Goal: Task Accomplishment & Management: Manage account settings

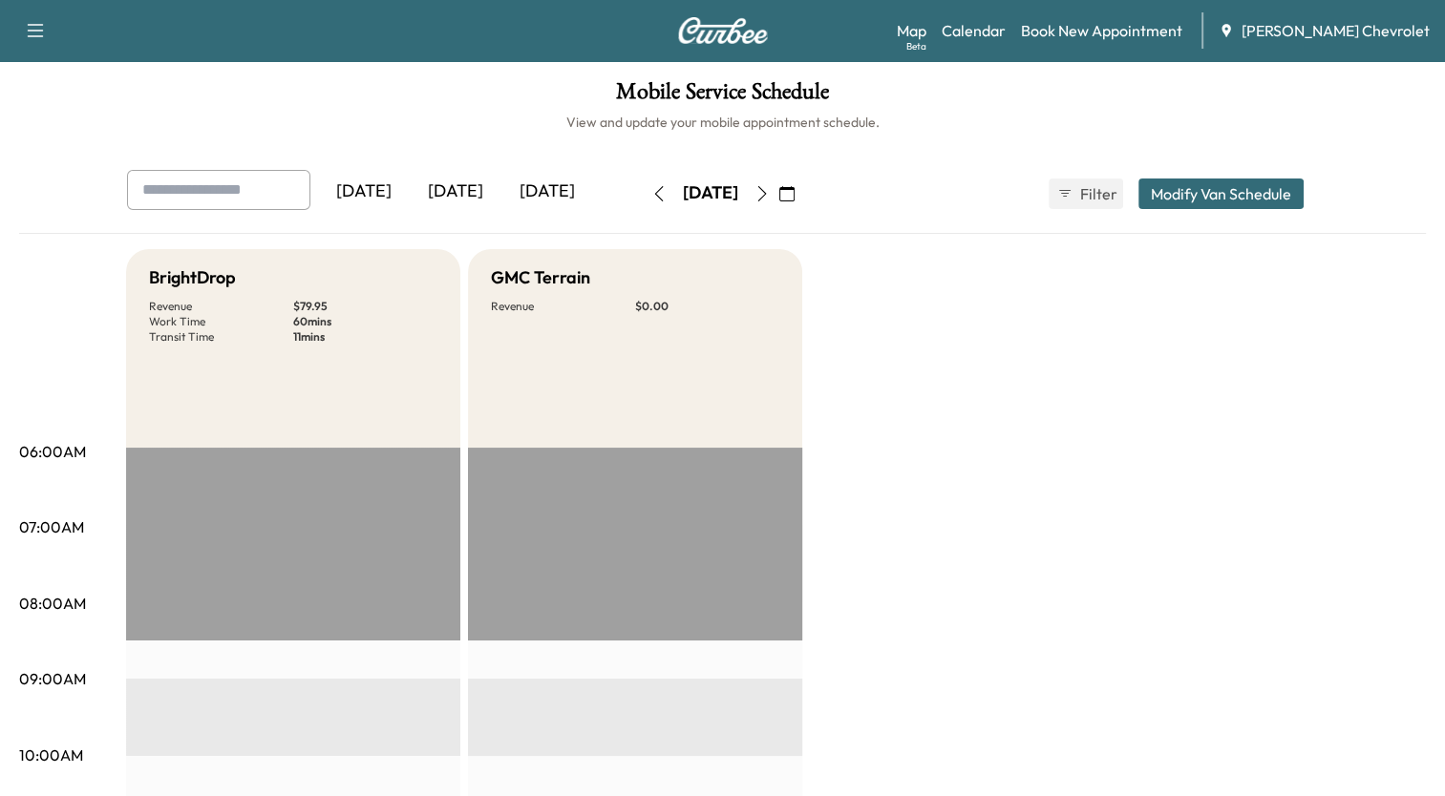
click at [794, 195] on icon "button" at bounding box center [786, 193] width 15 height 15
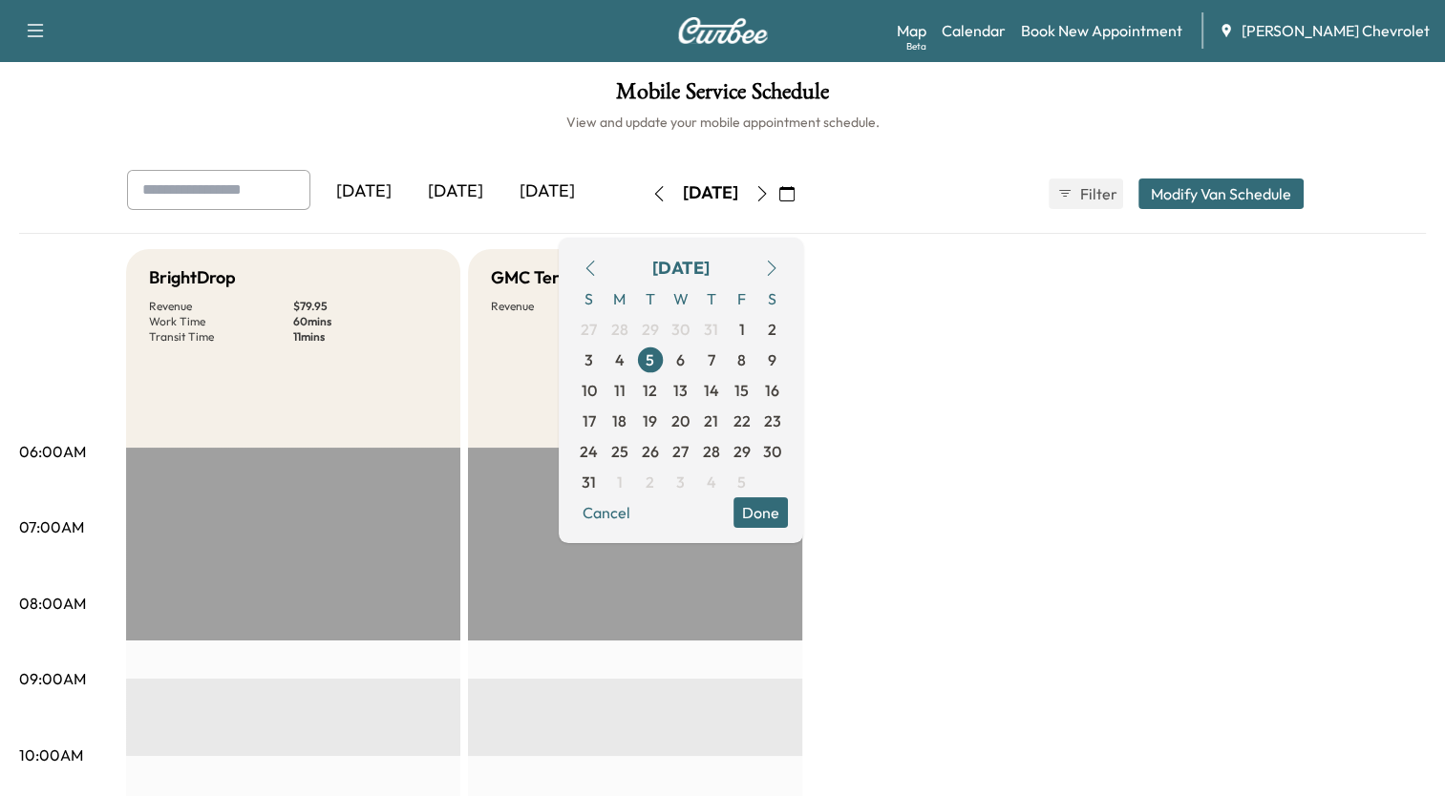
click at [775, 266] on icon "button" at bounding box center [771, 268] width 9 height 15
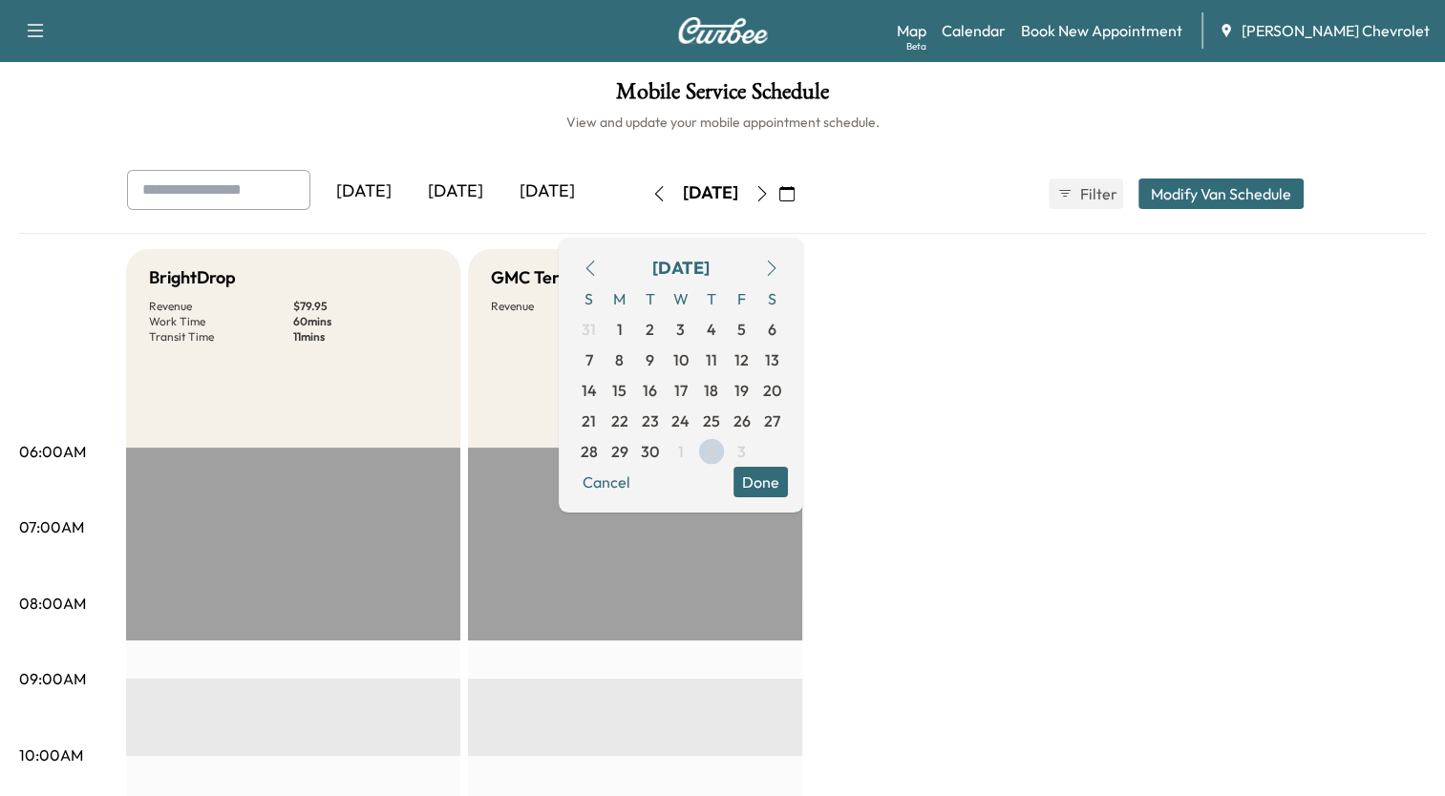
click at [775, 266] on icon "button" at bounding box center [771, 268] width 9 height 15
click at [715, 326] on span "2" at bounding box center [711, 329] width 9 height 23
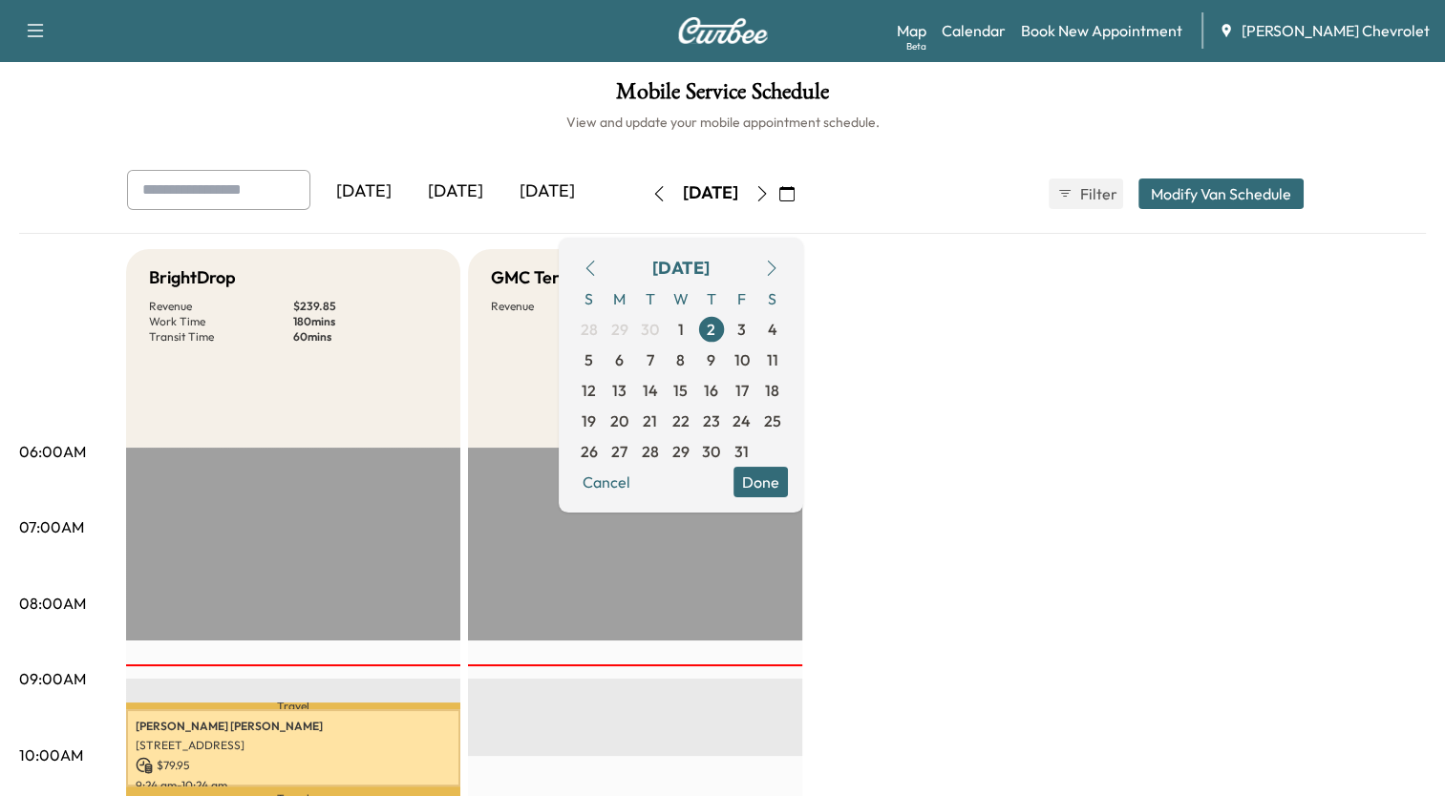
click at [788, 486] on button "Done" at bounding box center [760, 482] width 54 height 31
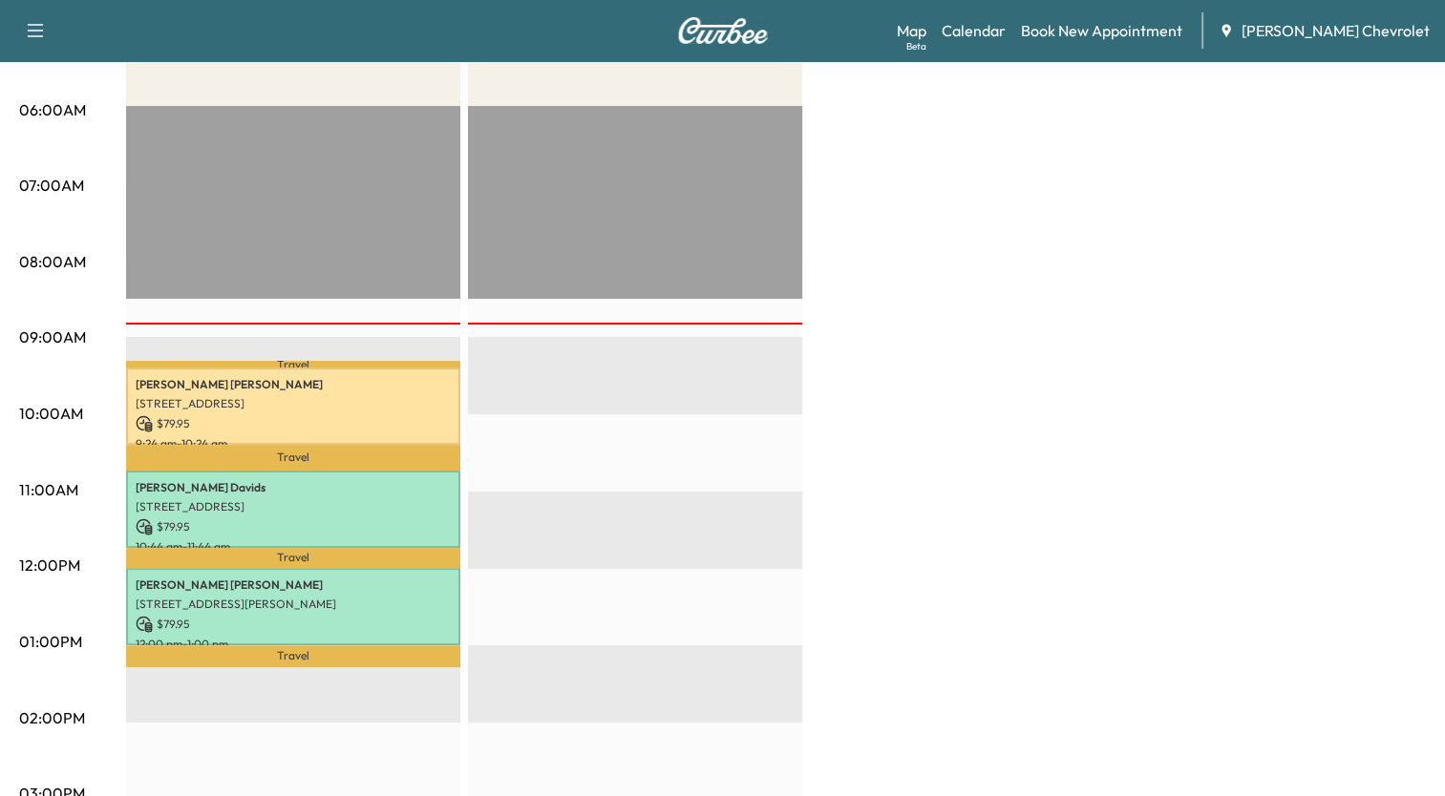
scroll to position [382, 0]
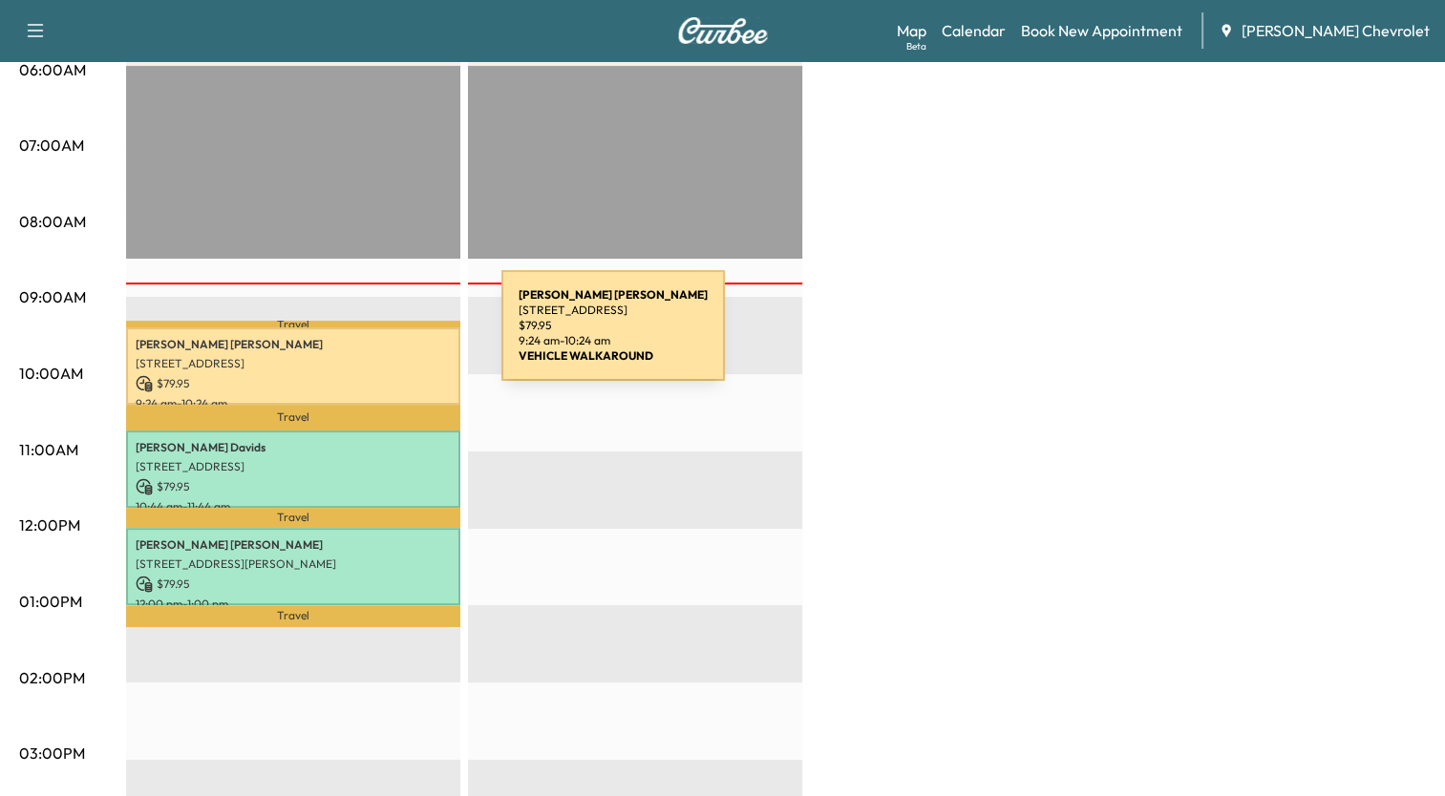
click at [358, 337] on p "[PERSON_NAME]" at bounding box center [293, 344] width 315 height 15
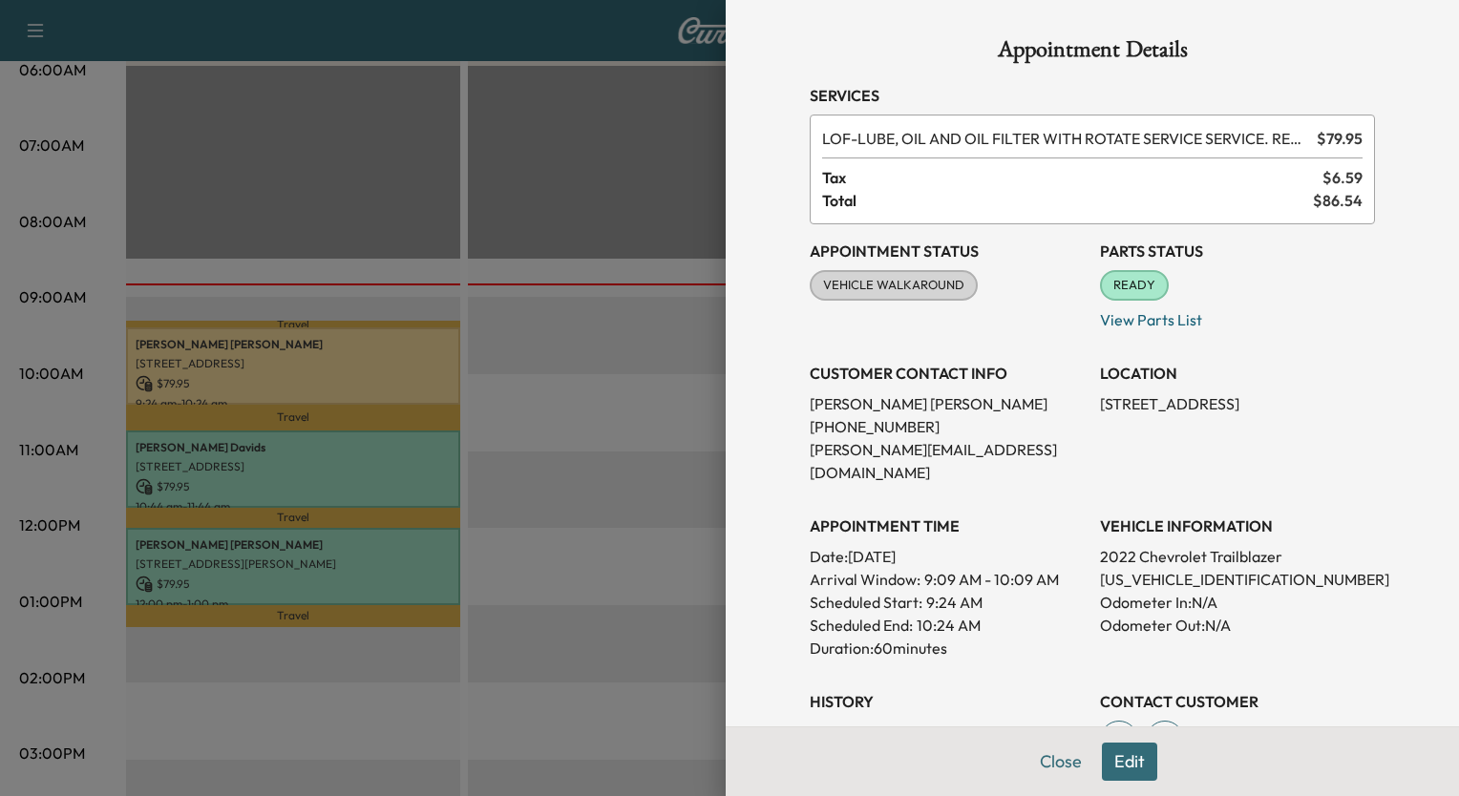
click at [619, 336] on div at bounding box center [729, 398] width 1459 height 796
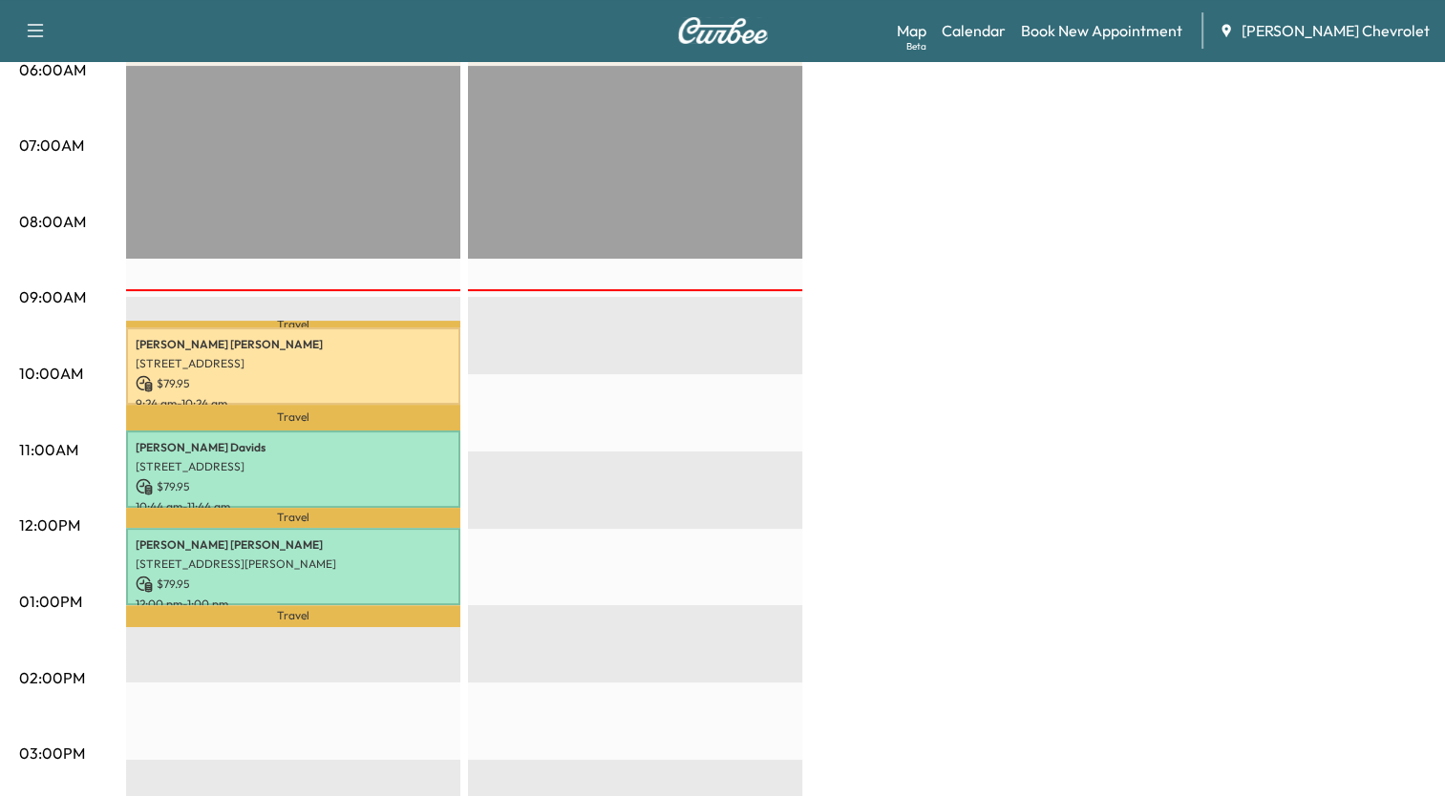
click at [999, 189] on div "BrightDrop Revenue $ 239.85 Work Time 180 mins Transit Time 60 mins Travel [PER…" at bounding box center [775, 583] width 1299 height 1432
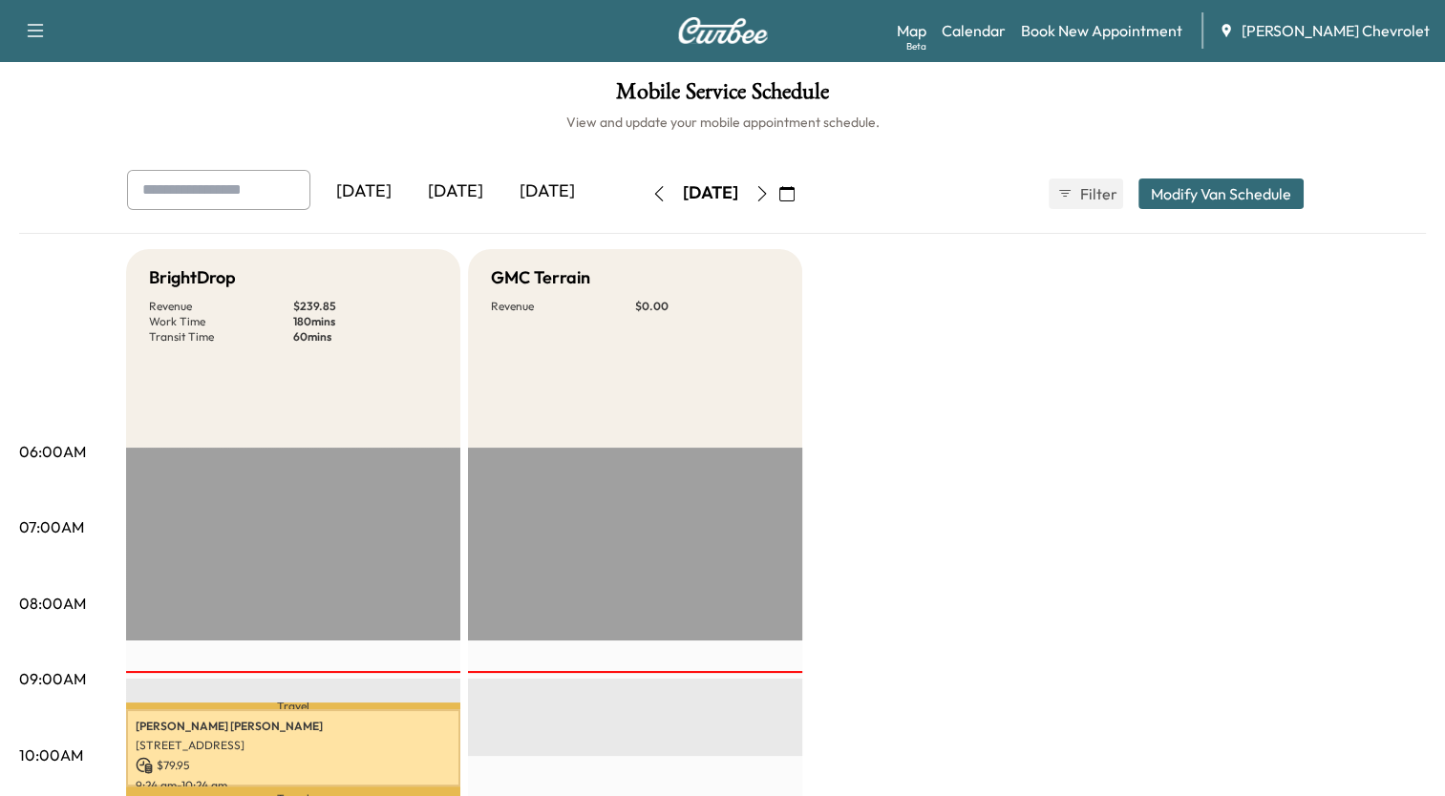
click at [770, 190] on icon "button" at bounding box center [761, 193] width 15 height 15
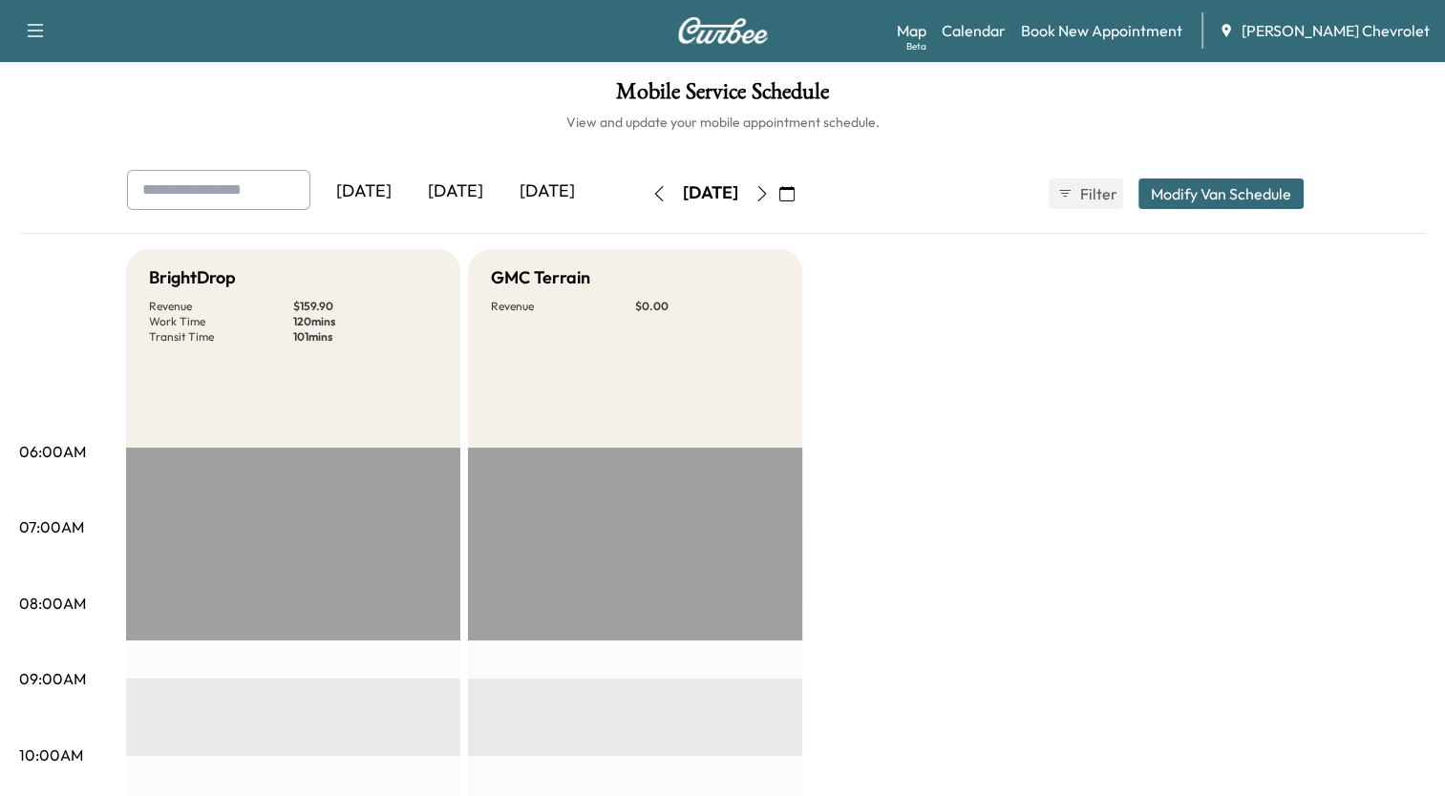
click at [770, 188] on icon "button" at bounding box center [761, 193] width 15 height 15
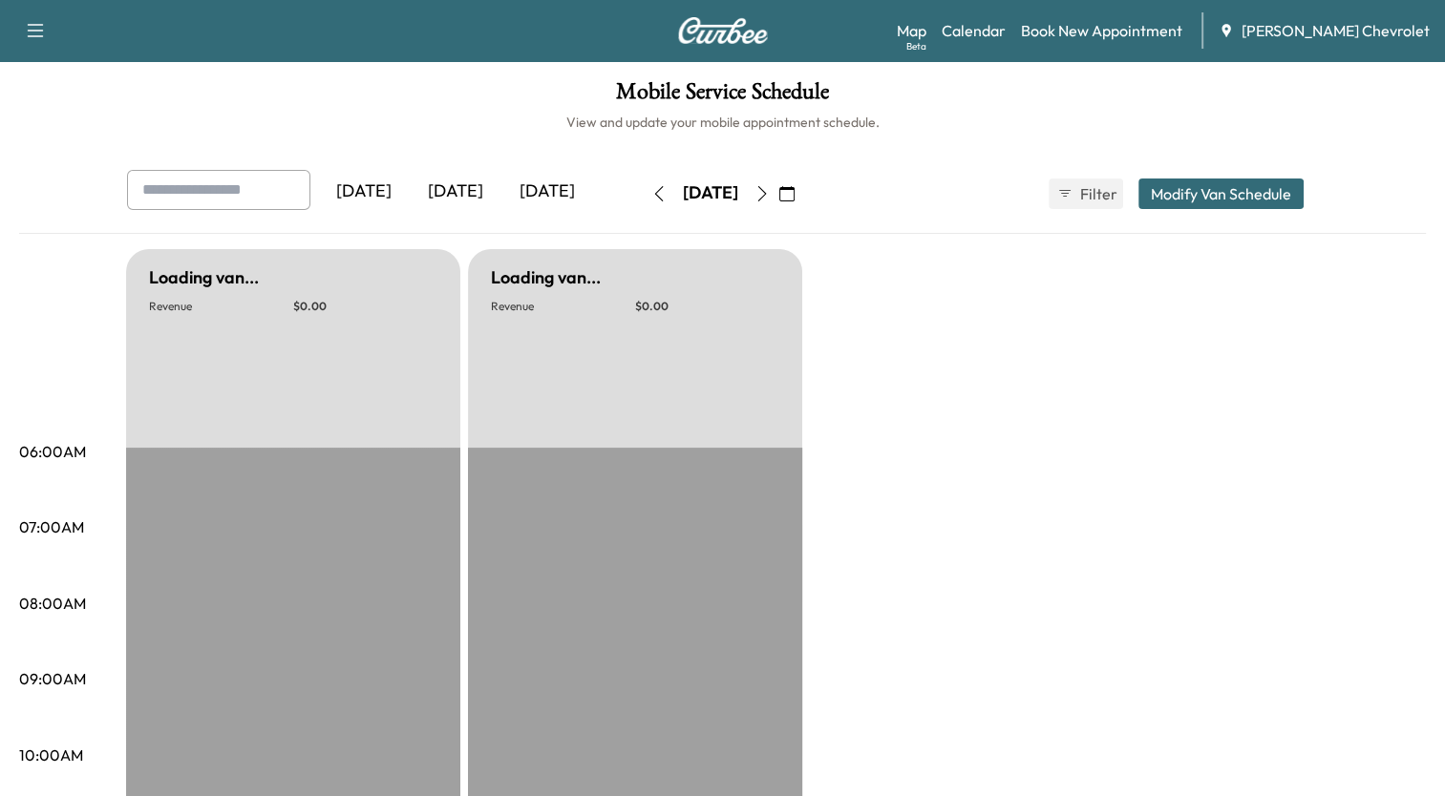
click at [770, 188] on icon "button" at bounding box center [761, 193] width 15 height 15
click at [766, 188] on icon "button" at bounding box center [761, 193] width 9 height 15
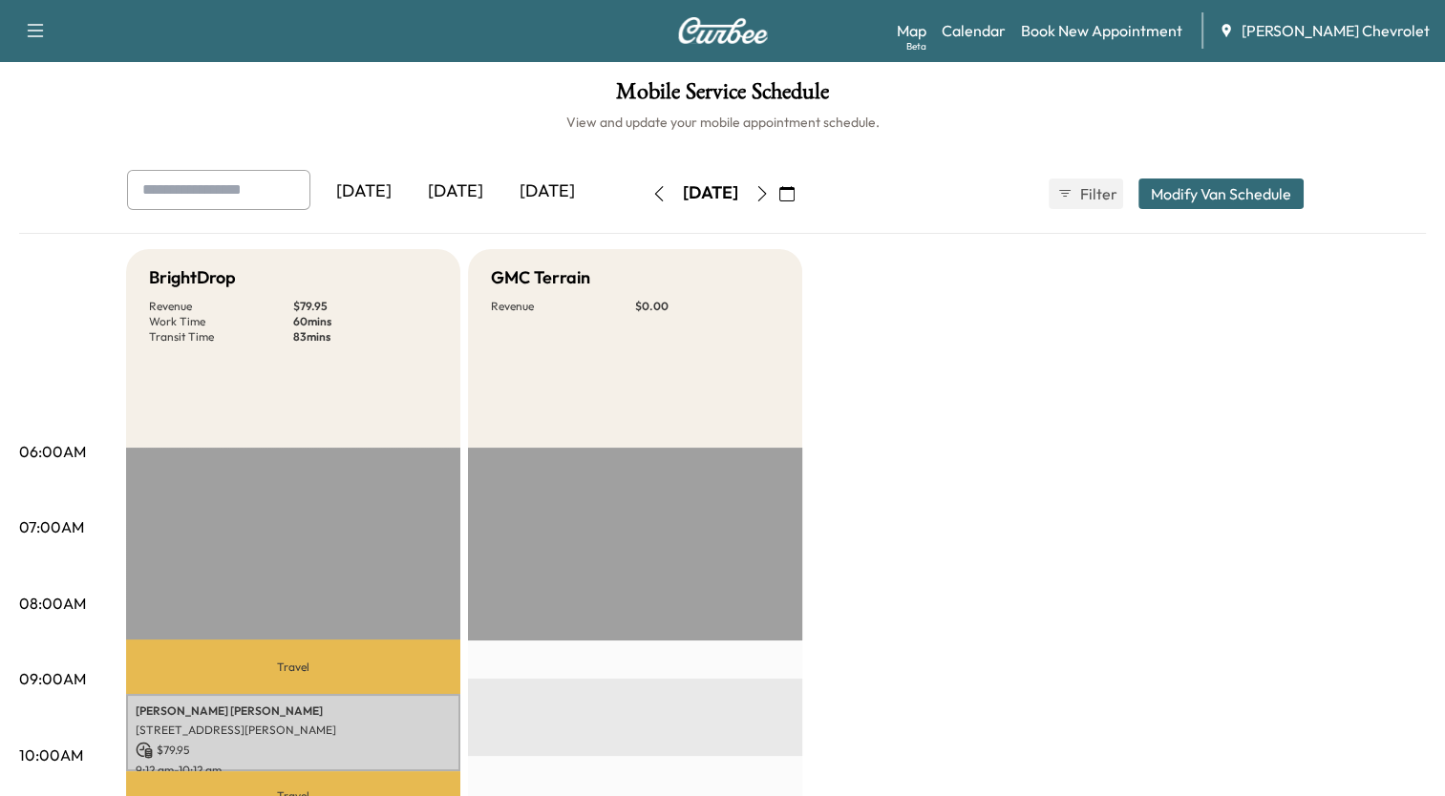
click at [770, 193] on icon "button" at bounding box center [761, 193] width 15 height 15
